Goal: Task Accomplishment & Management: Use online tool/utility

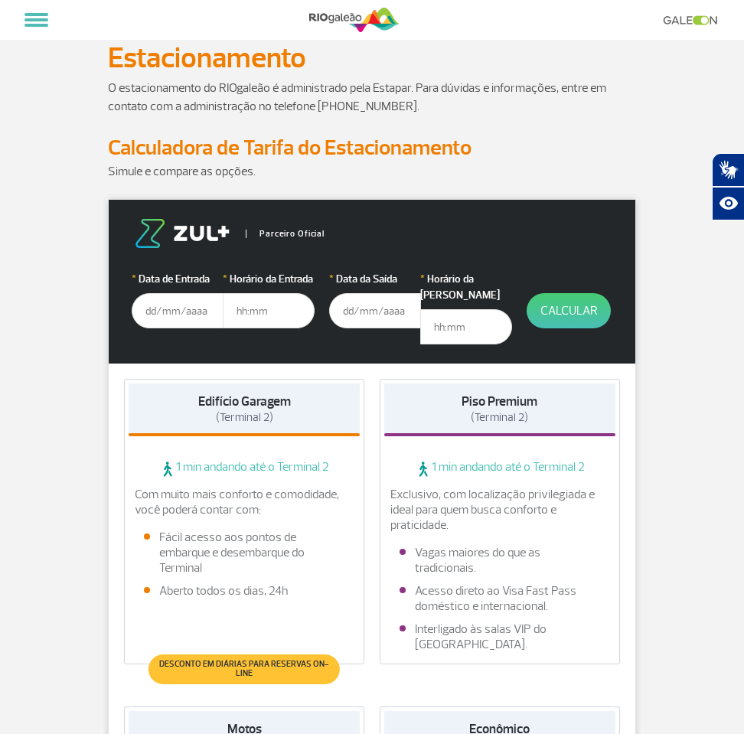
click at [185, 316] on input "text" at bounding box center [178, 310] width 92 height 35
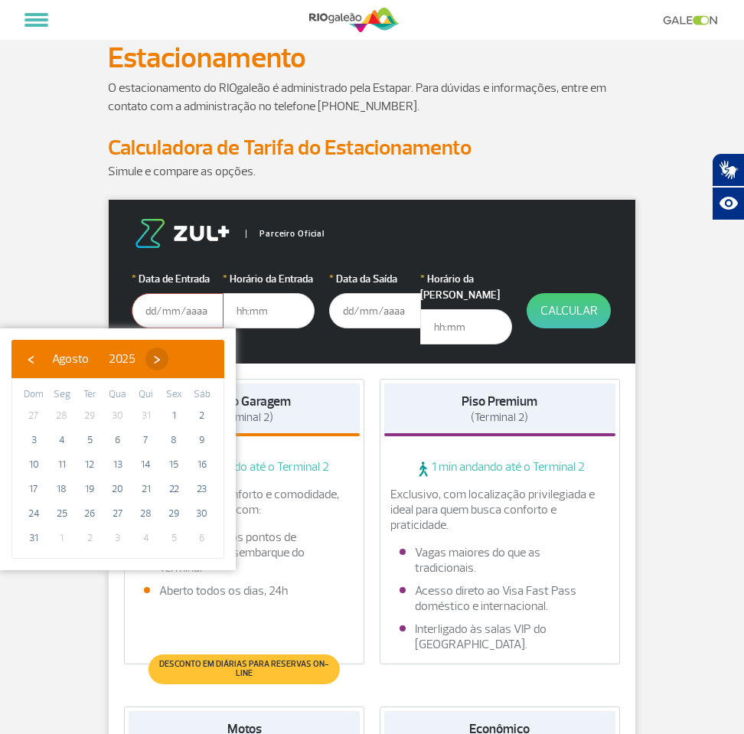
click at [168, 356] on span "›" at bounding box center [156, 359] width 23 height 23
click at [64, 413] on span "1" at bounding box center [62, 415] width 24 height 24
type input "[DATE]"
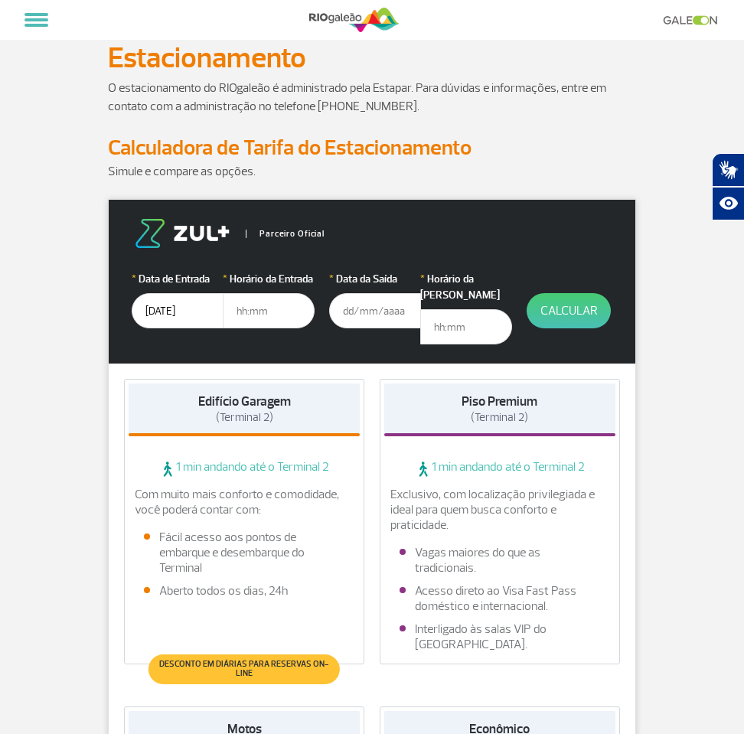
click at [247, 317] on input "text" at bounding box center [269, 310] width 92 height 35
click at [255, 302] on input "17:20" at bounding box center [269, 310] width 92 height 35
click at [262, 310] on input "17:20" at bounding box center [269, 310] width 92 height 35
drag, startPoint x: 262, startPoint y: 310, endPoint x: 250, endPoint y: 311, distance: 12.3
click at [250, 311] on input "17:20" at bounding box center [269, 310] width 92 height 35
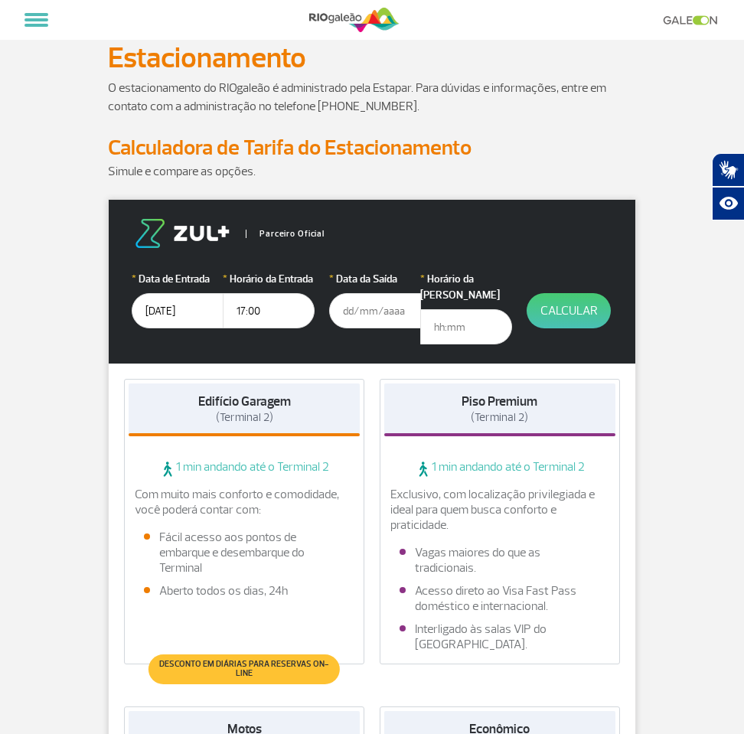
type input "17:00"
click at [356, 320] on input "text" at bounding box center [375, 310] width 92 height 35
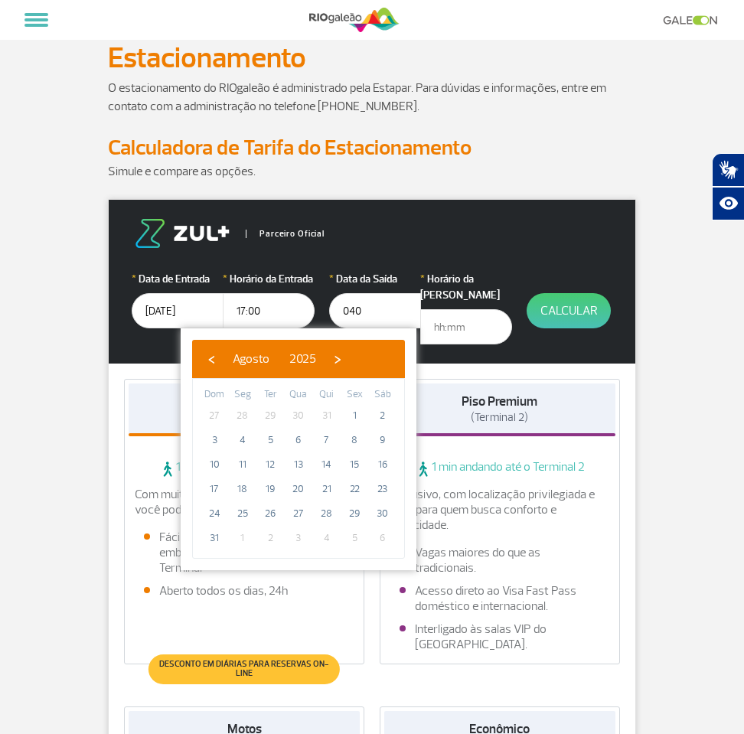
type input "0409"
drag, startPoint x: 373, startPoint y: 313, endPoint x: 341, endPoint y: 313, distance: 31.4
click at [341, 313] on input "0409" at bounding box center [375, 310] width 92 height 35
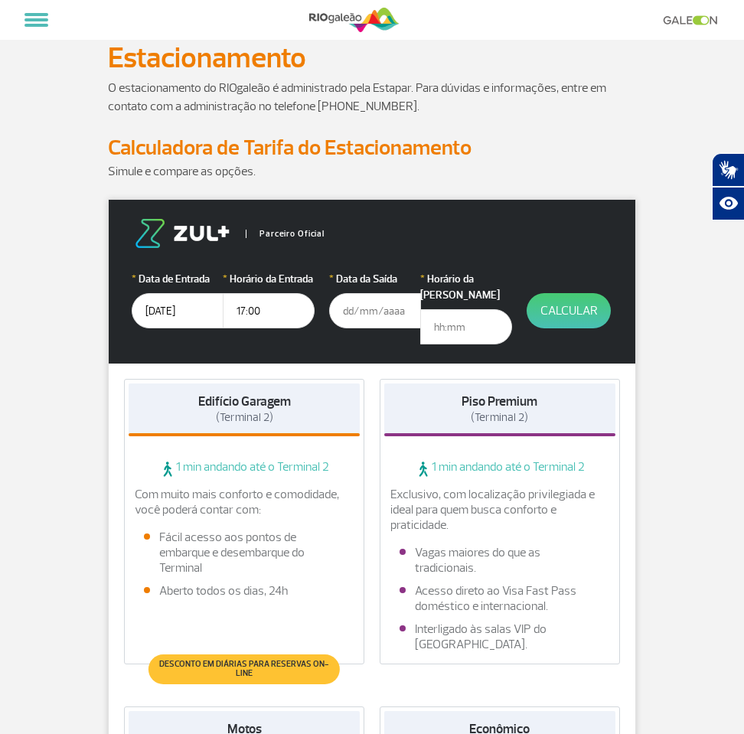
click at [384, 306] on input "text" at bounding box center [375, 310] width 92 height 35
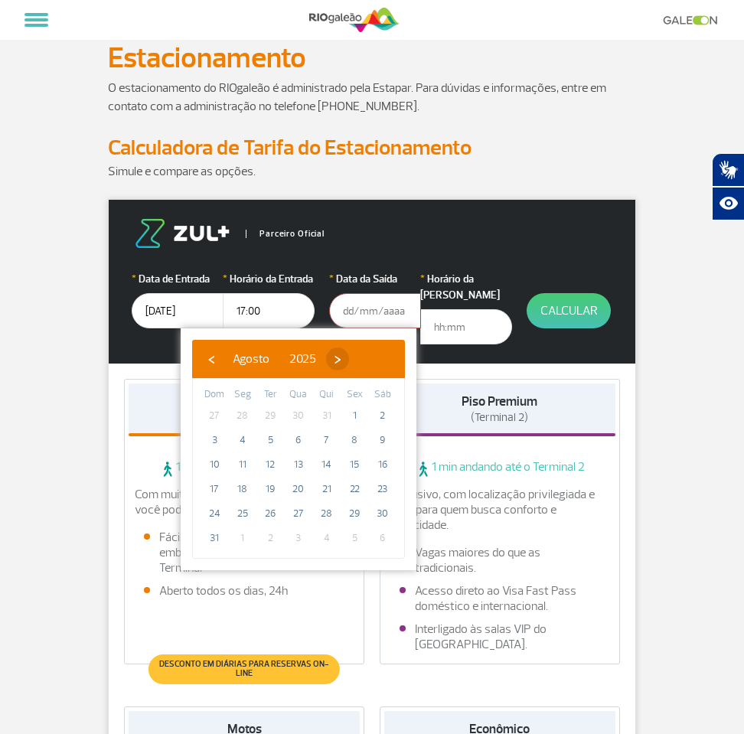
click at [349, 355] on span "›" at bounding box center [337, 359] width 23 height 23
click at [335, 412] on span "4" at bounding box center [327, 415] width 24 height 24
type input "[DATE]"
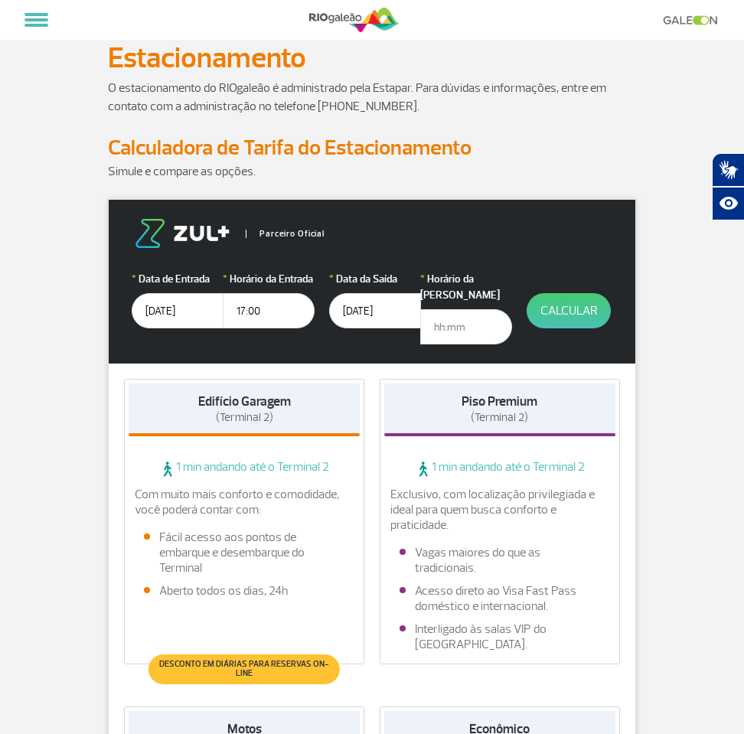
click at [469, 315] on input "text" at bounding box center [466, 326] width 92 height 35
click at [458, 313] on input "text" at bounding box center [466, 326] width 92 height 35
type input "21:00"
click at [574, 292] on form "Parceiro Oficial * Data de Entrada [DATE] * Horário da Entrada 17:00 * Data da …" at bounding box center [372, 282] width 527 height 164
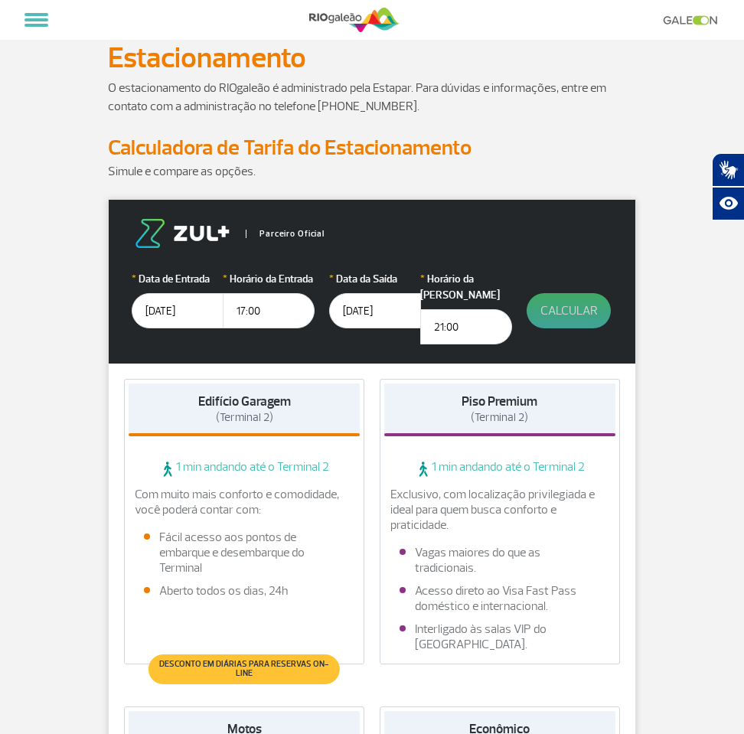
click at [577, 314] on button "Calcular" at bounding box center [569, 310] width 84 height 35
